Goal: Information Seeking & Learning: Compare options

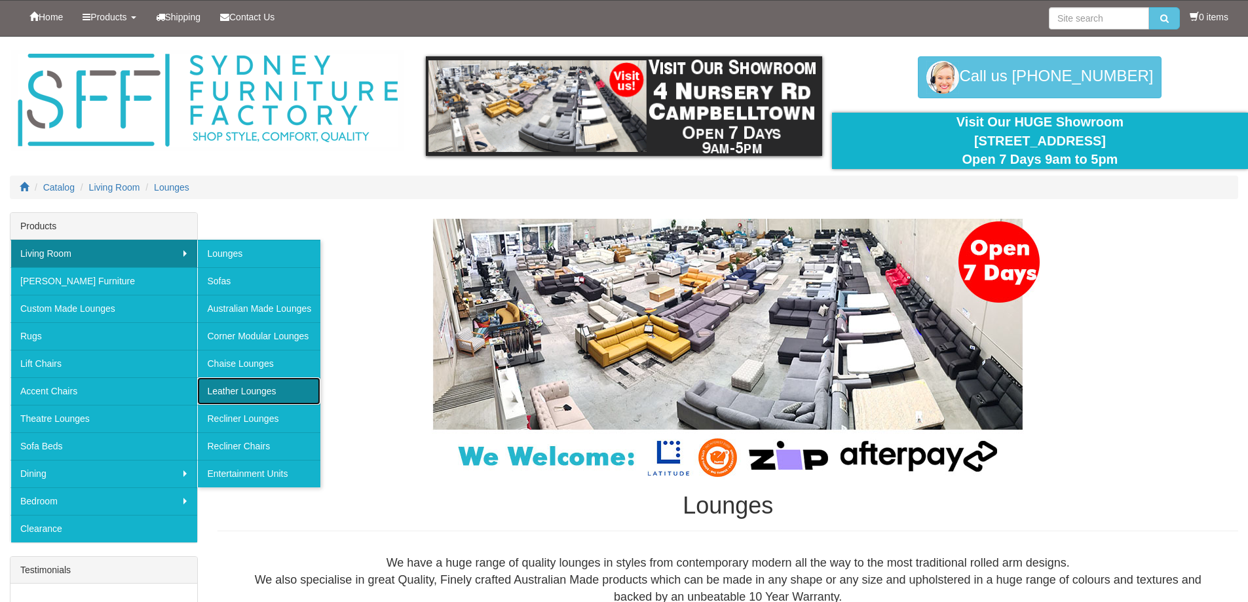
click at [227, 392] on link "Leather Lounges" at bounding box center [258, 391] width 123 height 28
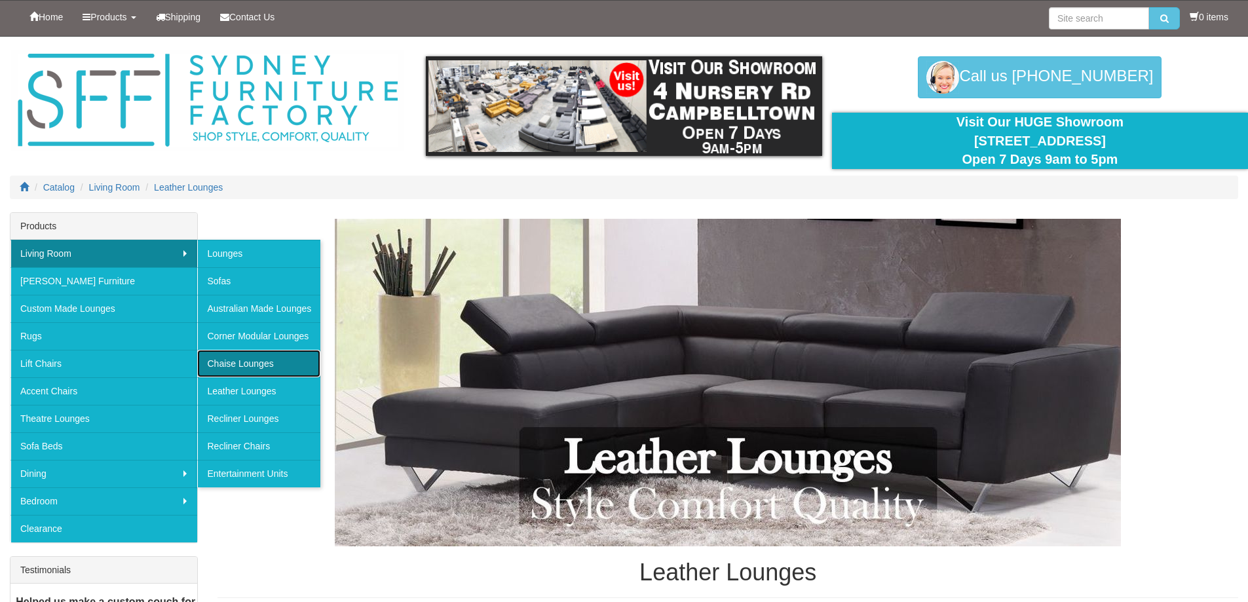
click at [246, 357] on link "Chaise Lounges" at bounding box center [258, 364] width 123 height 28
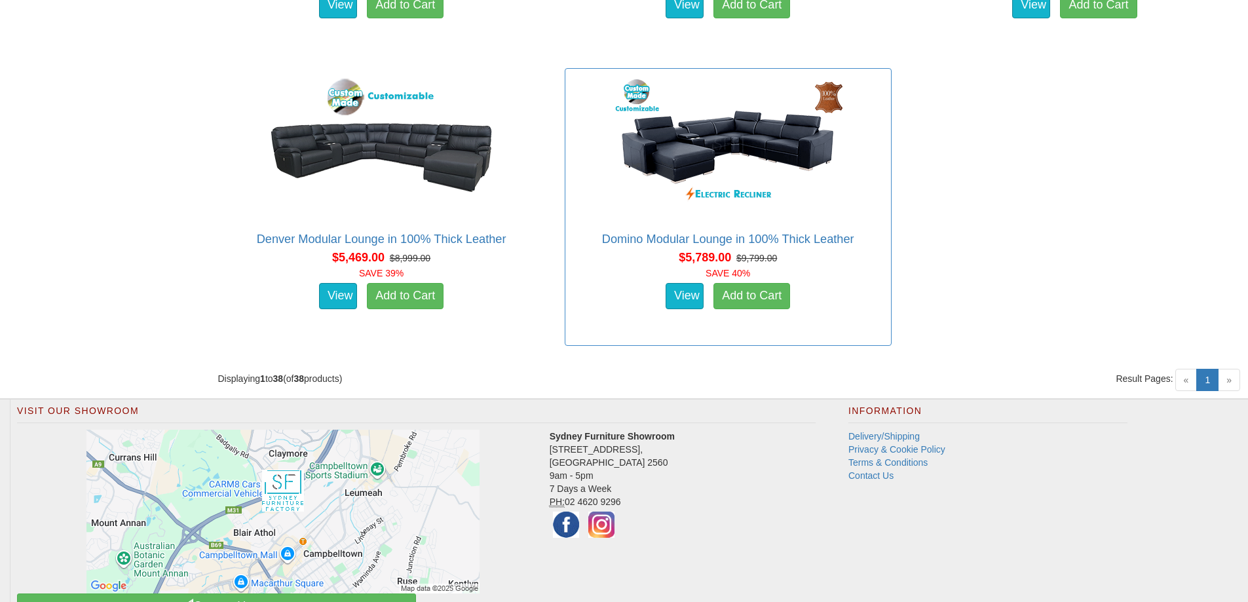
scroll to position [4331, 0]
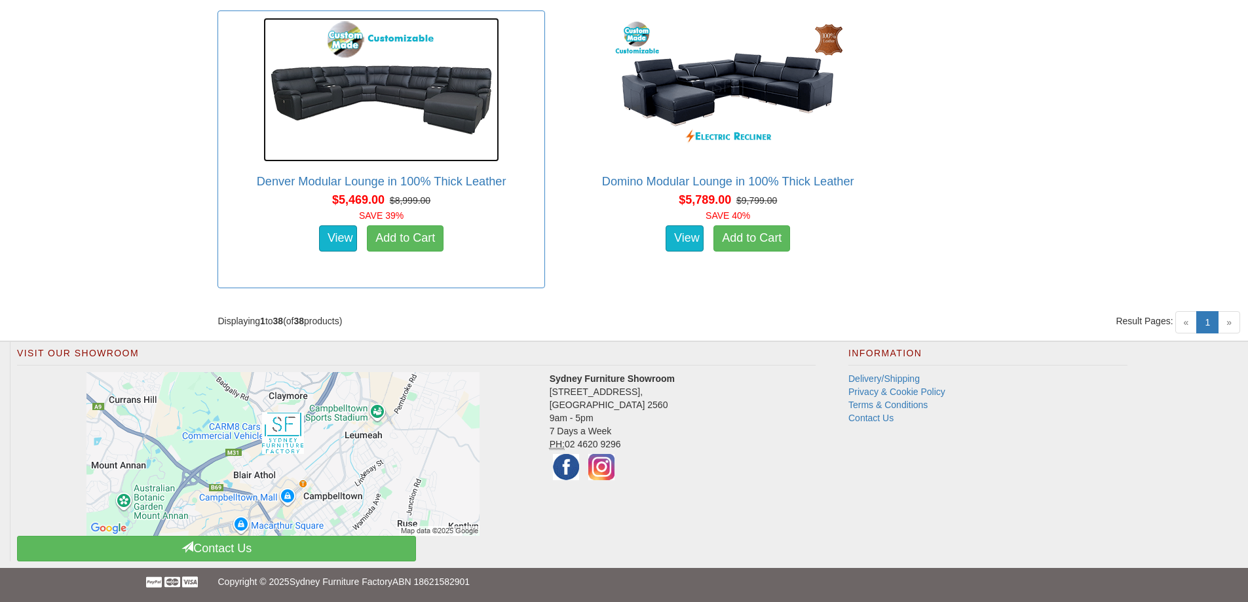
click at [434, 96] on img at bounding box center [381, 90] width 236 height 144
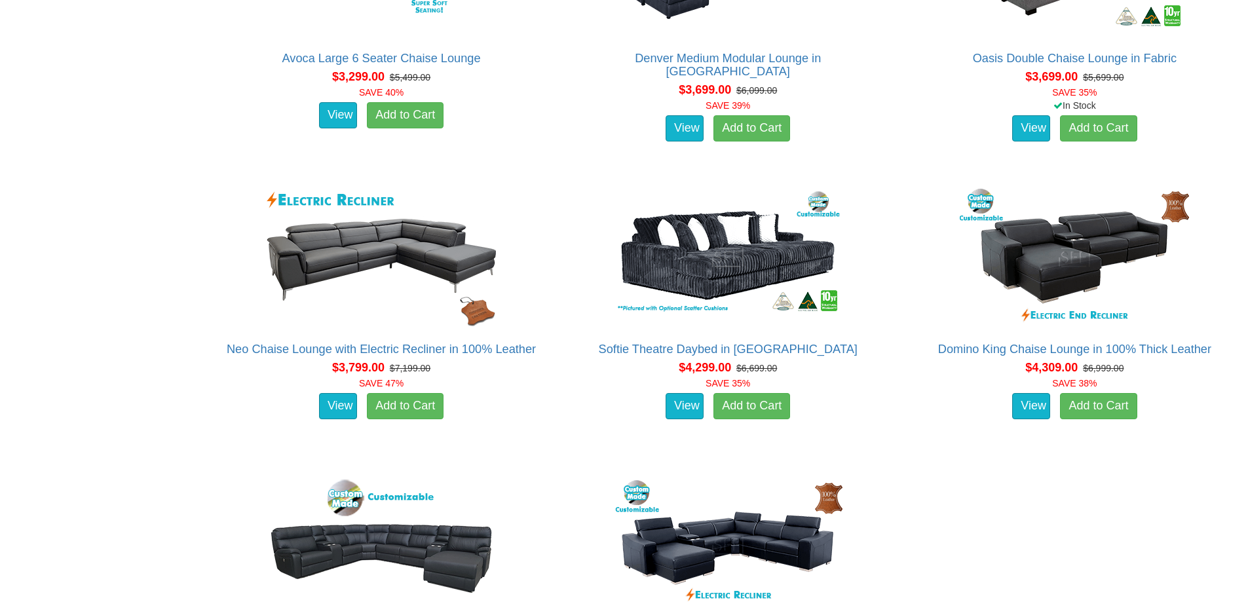
scroll to position [3545, 0]
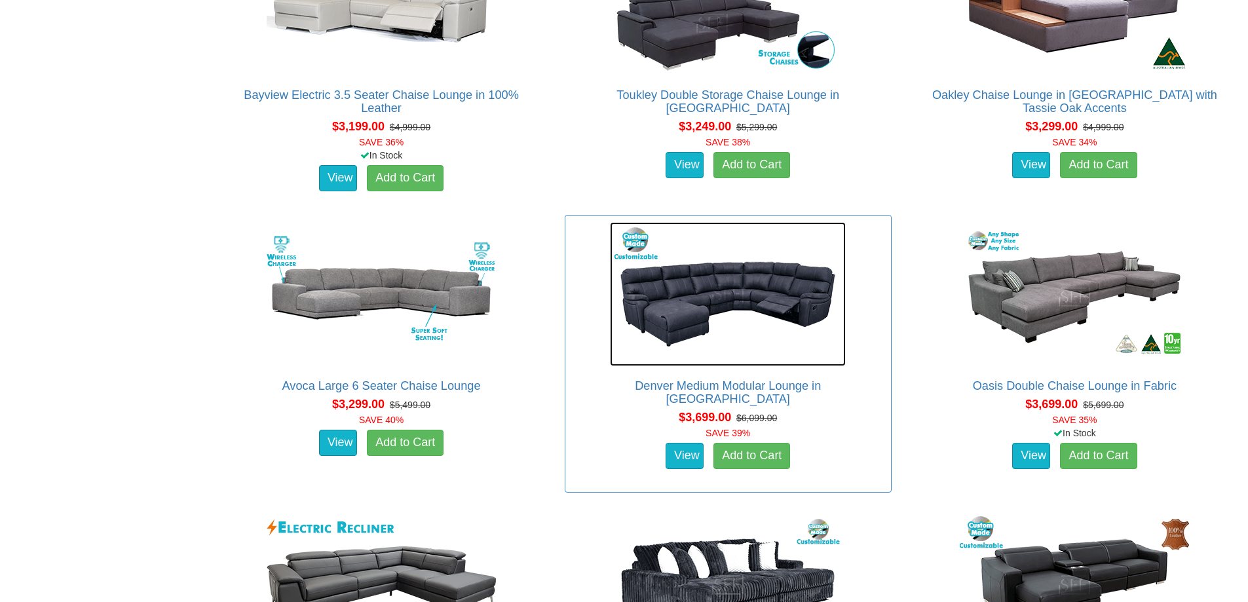
click at [695, 300] on img at bounding box center [728, 294] width 236 height 144
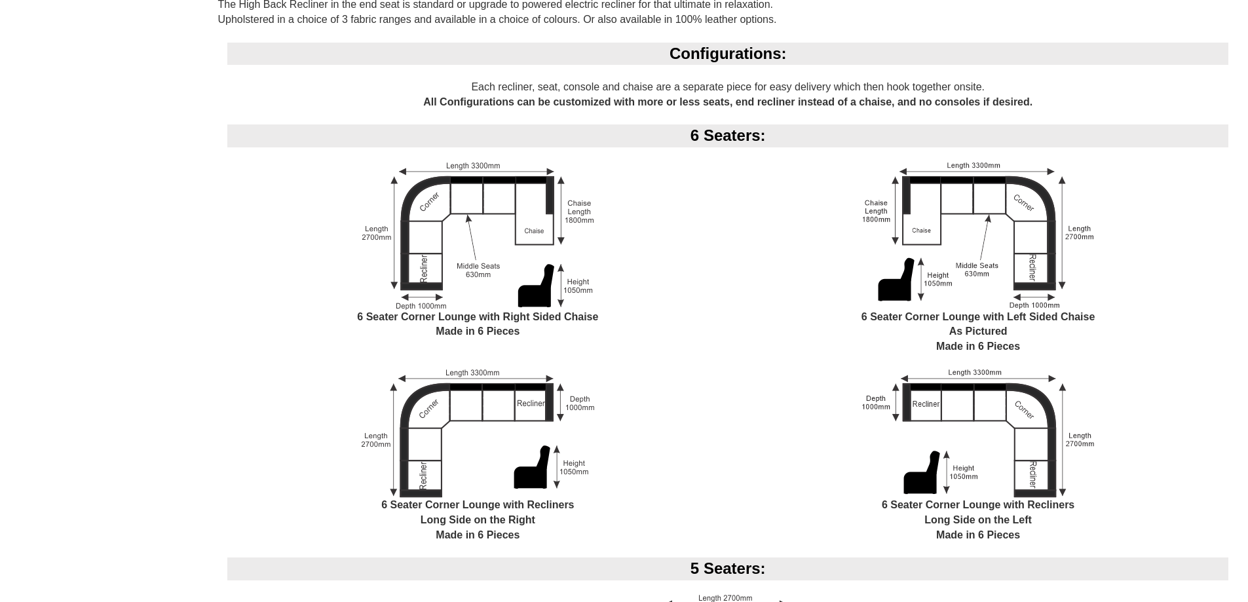
scroll to position [1114, 0]
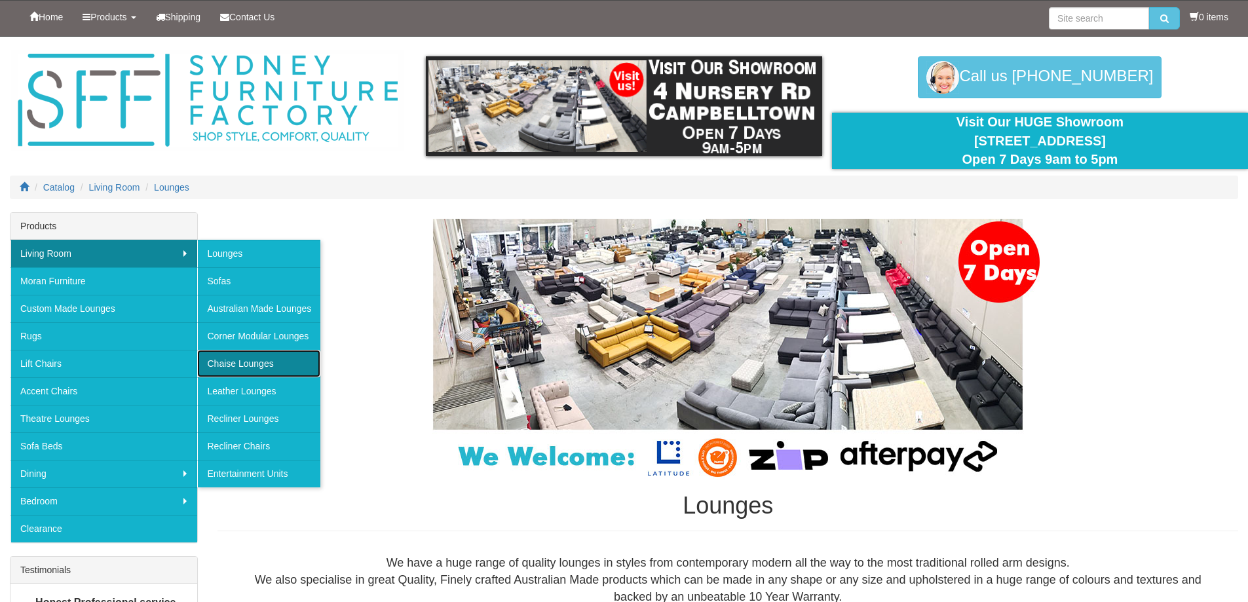
click at [231, 358] on link "Chaise Lounges" at bounding box center [258, 364] width 123 height 28
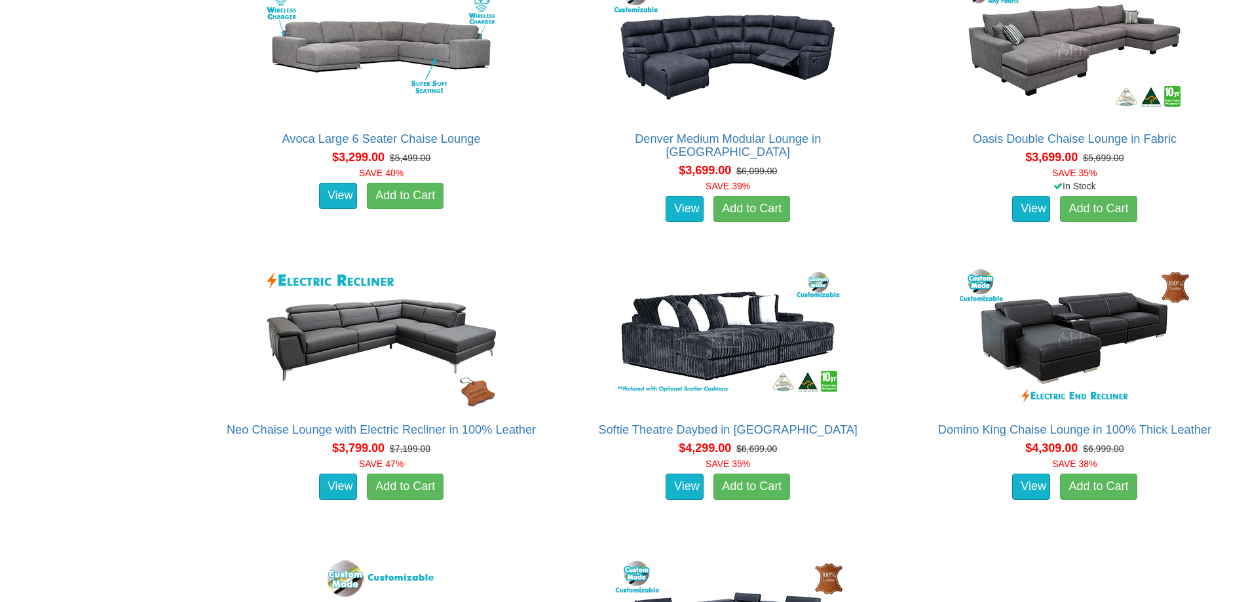
scroll to position [3807, 0]
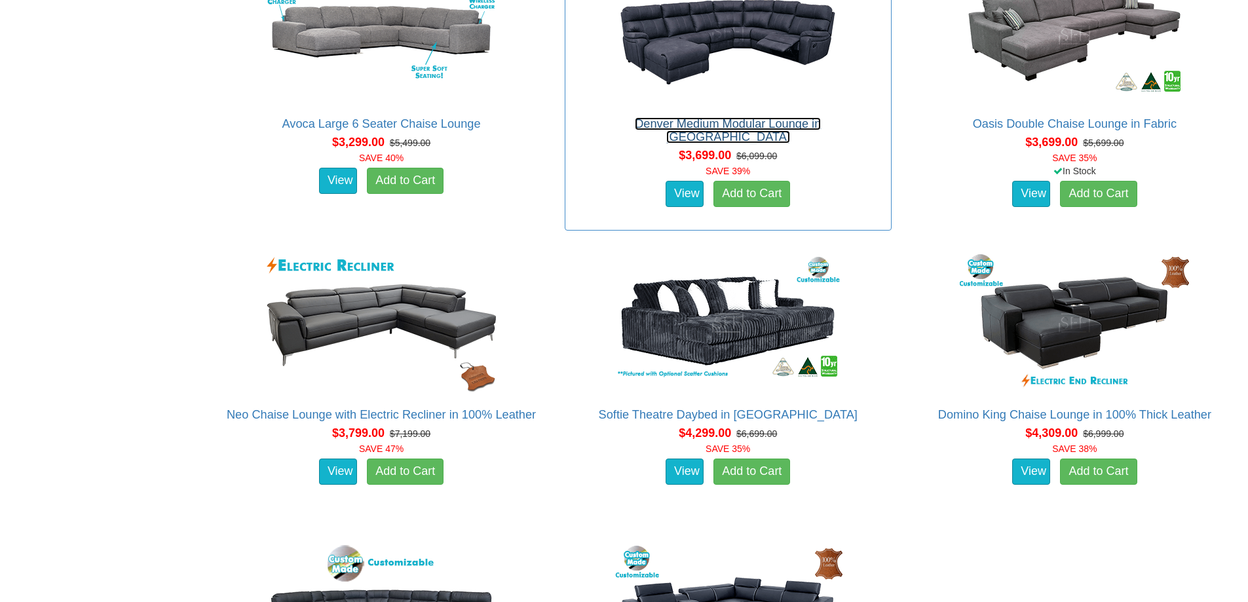
click at [796, 123] on link "Denver Medium Modular Lounge in [GEOGRAPHIC_DATA]" at bounding box center [728, 130] width 186 height 26
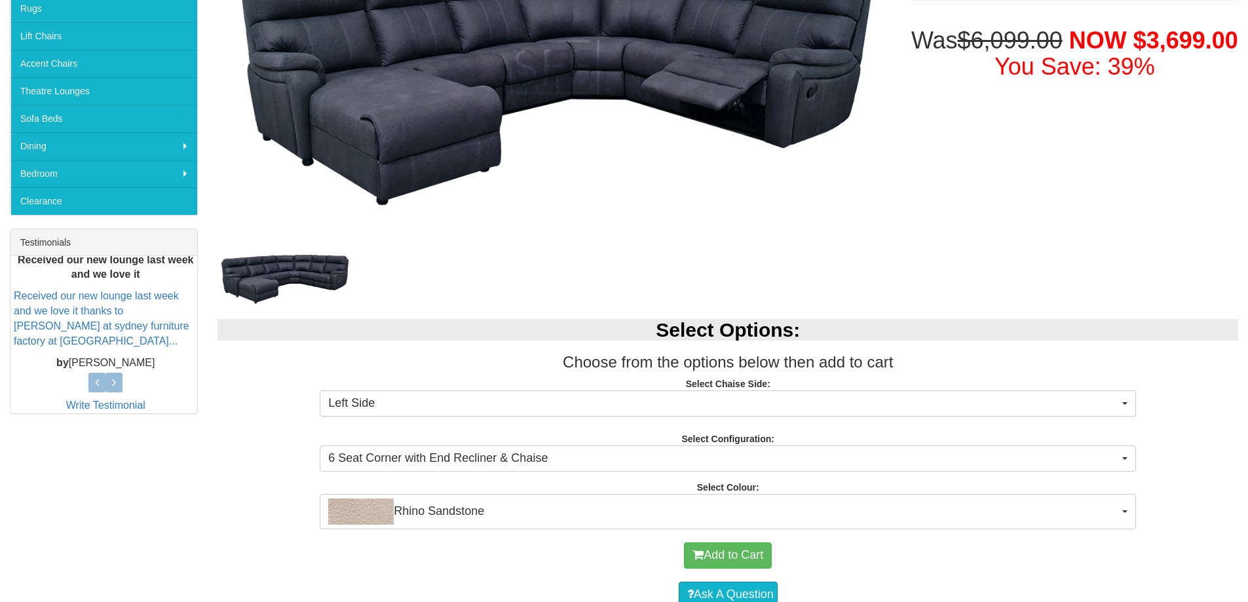
scroll to position [66, 0]
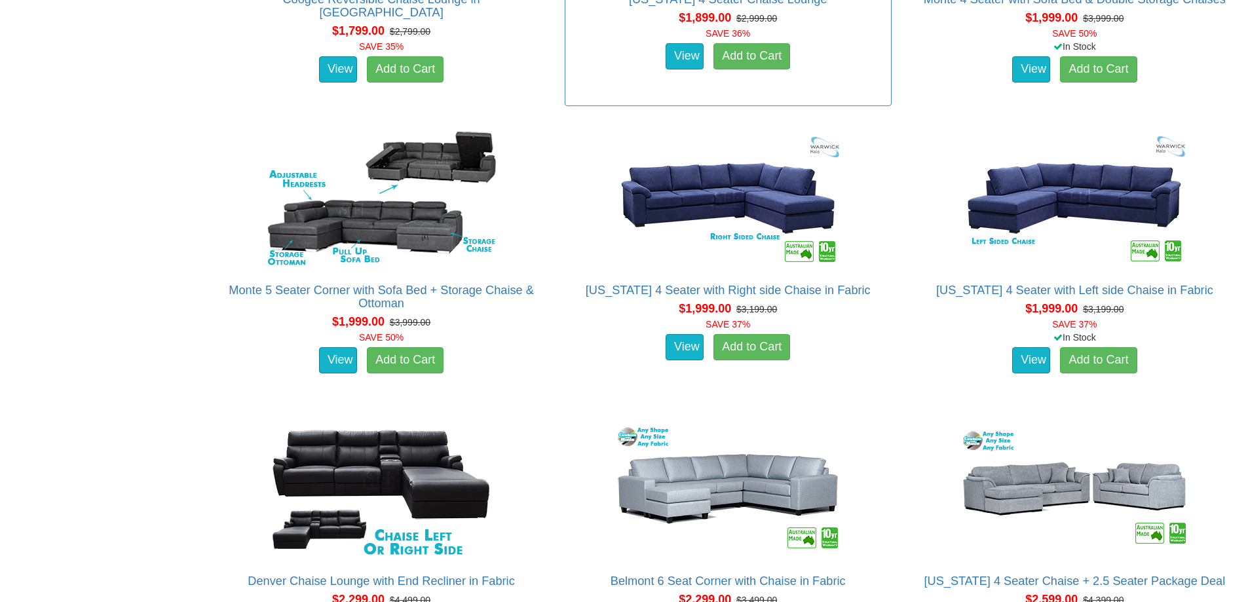
scroll to position [1383, 0]
